Goal: Information Seeking & Learning: Learn about a topic

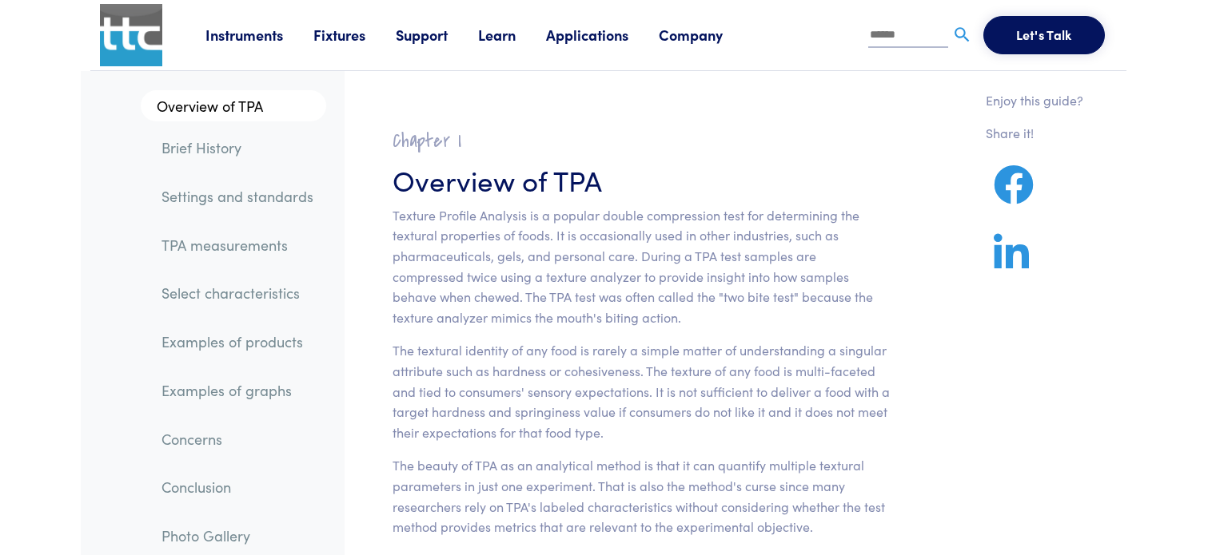
scroll to position [52, 0]
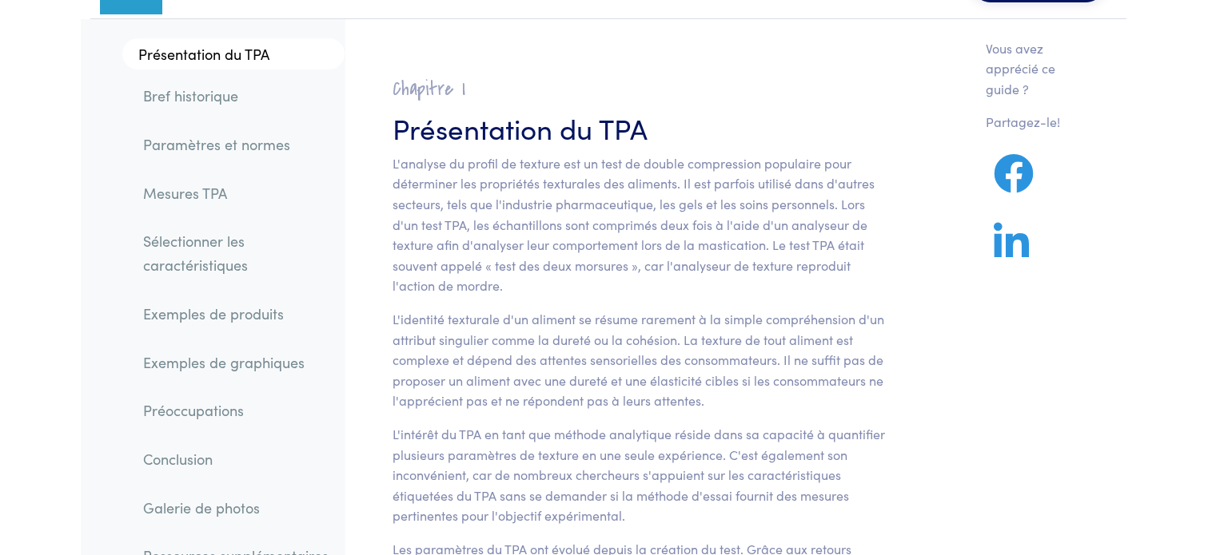
click at [508, 279] on p "L'analyse du profil de texture est un test de double compression populaire pour…" at bounding box center [641, 224] width 498 height 143
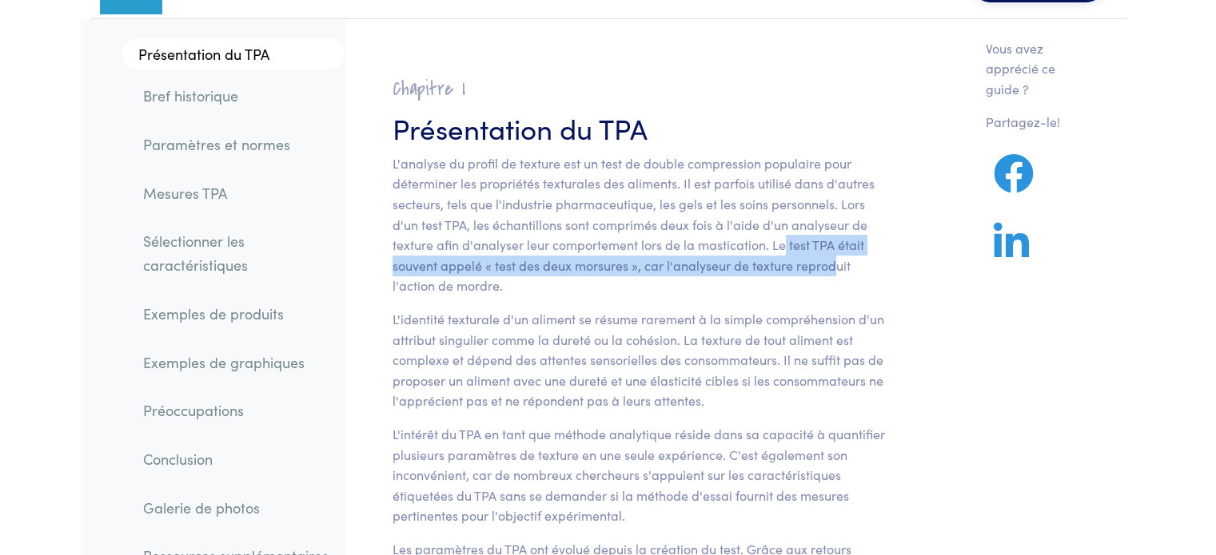
drag, startPoint x: 779, startPoint y: 242, endPoint x: 830, endPoint y: 256, distance: 52.9
click at [830, 256] on font "L'analyse du profil de texture est un test de double compression populaire pour…" at bounding box center [633, 224] width 482 height 141
click at [799, 253] on p "L'analyse du profil de texture est un test de double compression populaire pour…" at bounding box center [641, 224] width 498 height 143
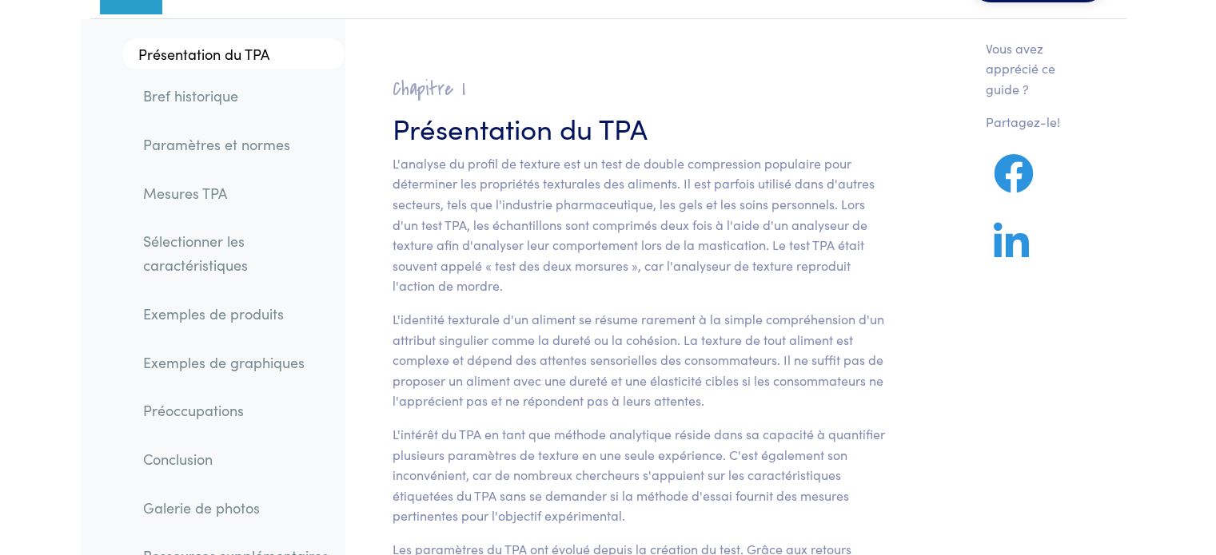
scroll to position [63, 0]
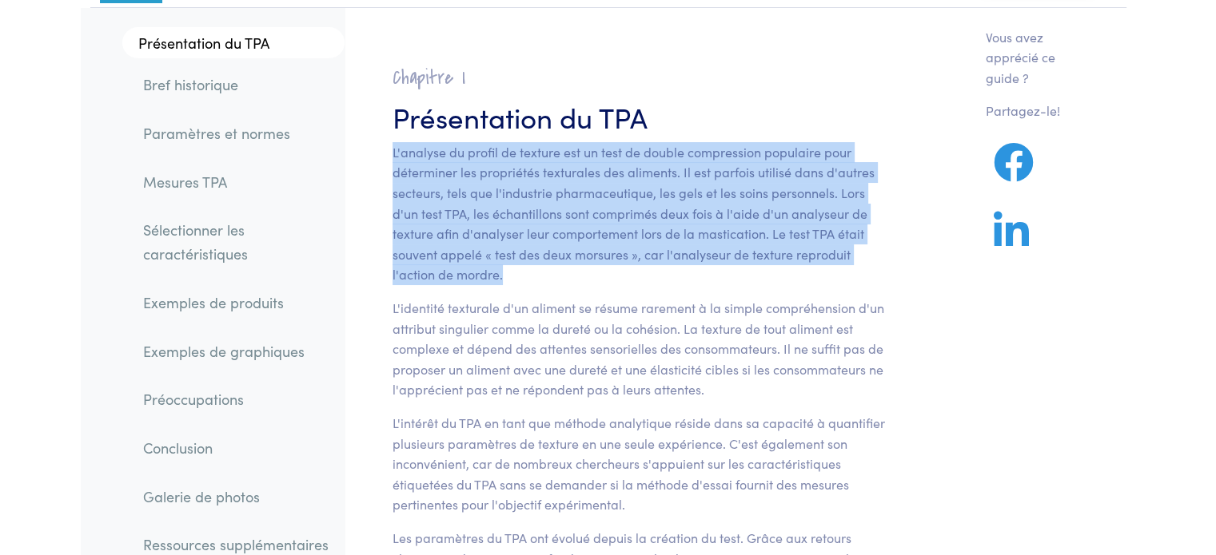
drag, startPoint x: 507, startPoint y: 278, endPoint x: 376, endPoint y: 152, distance: 182.0
click at [376, 152] on section "Chapitre I Présentation du TPA L'analyse du profil de texture est un test de do…" at bounding box center [641, 503] width 575 height 914
copy font "L'analyse du profil de texture est un test de double compression populaire pour…"
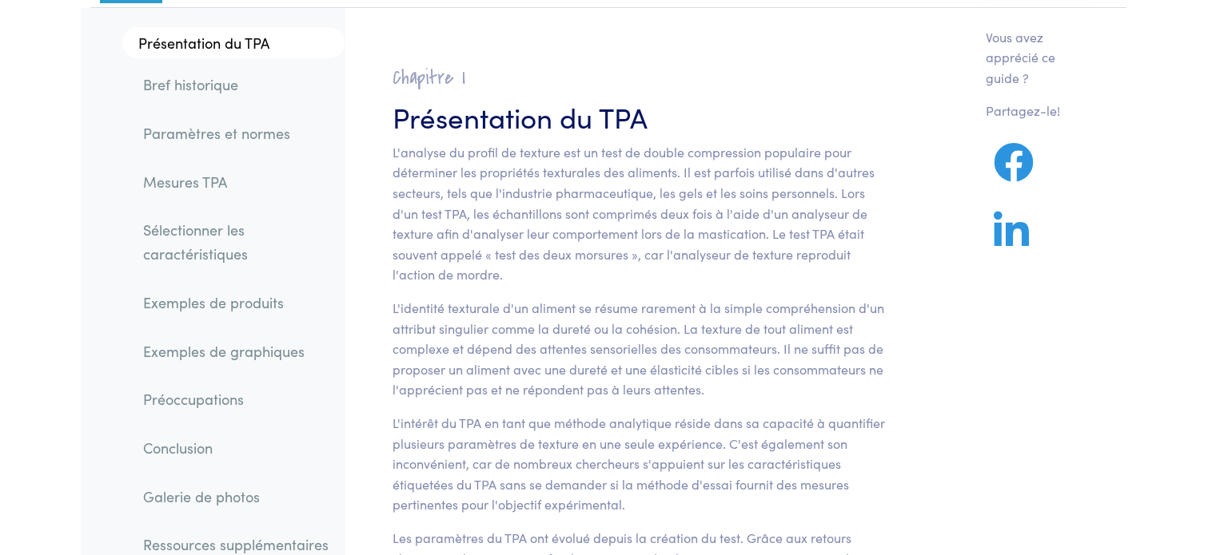
click at [723, 407] on section "Chapitre I Présentation du TPA L'analyse du profil de texture est un test de do…" at bounding box center [641, 503] width 575 height 914
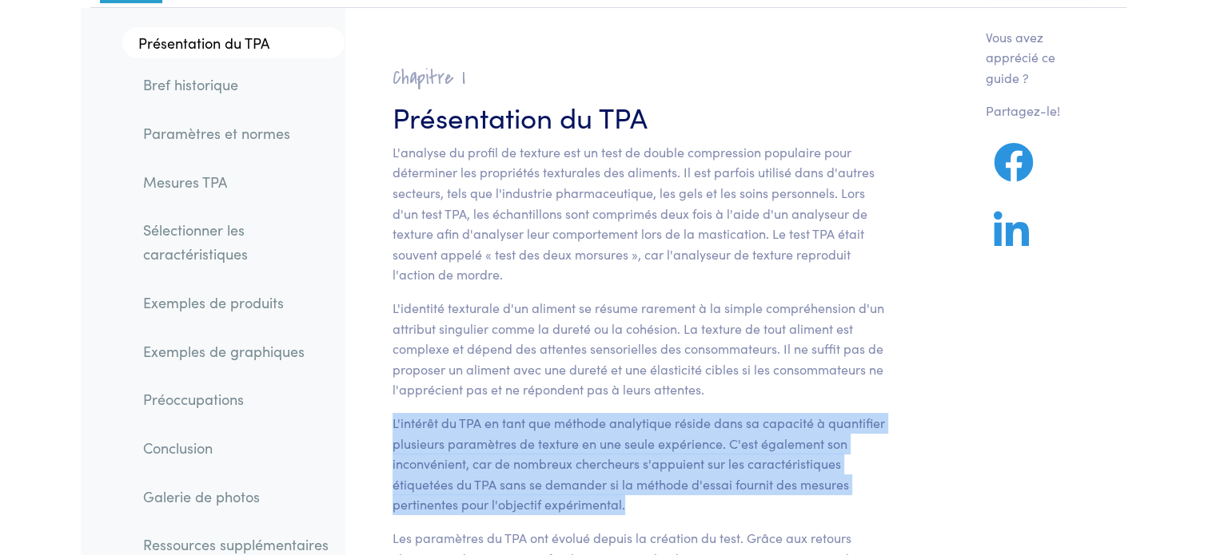
drag, startPoint x: 629, startPoint y: 507, endPoint x: 372, endPoint y: 421, distance: 271.4
click at [372, 421] on section "Chapitre I Présentation du TPA L'analyse du profil de texture est un test de do…" at bounding box center [641, 503] width 575 height 914
copy font "L'intérêt du TPA en tant que méthode analytique réside dans sa capacité à quant…"
click at [559, 505] on font "L'intérêt du TPA en tant que méthode analytique réside dans sa capacité à quant…" at bounding box center [638, 463] width 492 height 99
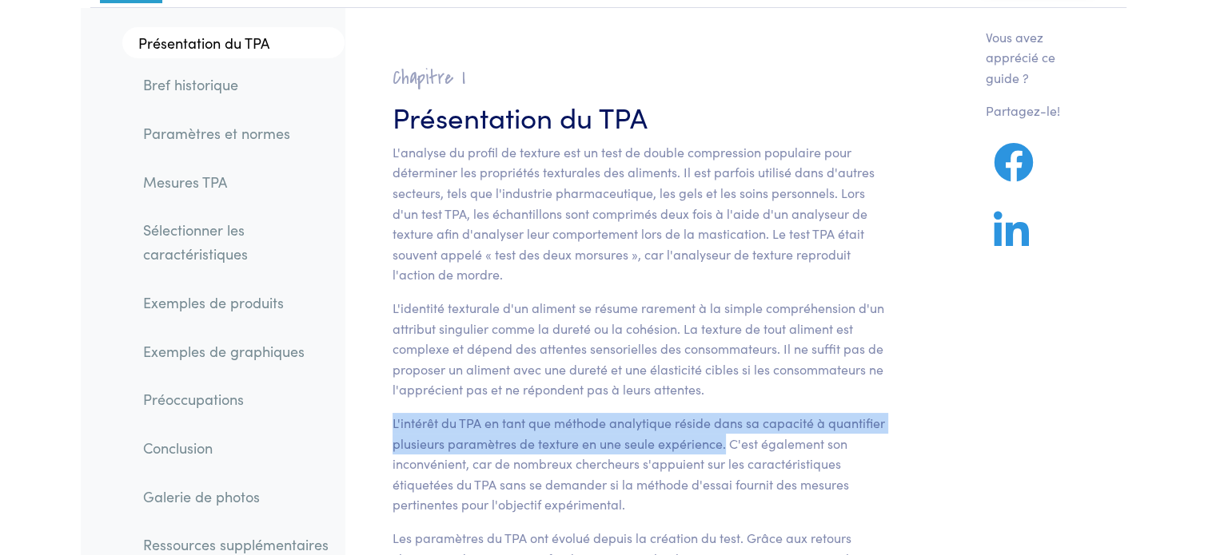
drag, startPoint x: 725, startPoint y: 450, endPoint x: 360, endPoint y: 415, distance: 366.1
click at [360, 415] on section "Chapitre I Présentation du TPA L'analyse du profil de texture est un test de do…" at bounding box center [641, 503] width 575 height 914
copy font "L'intérêt du TPA en tant que méthode analytique réside dans sa capacité à quant…"
